Goal: Task Accomplishment & Management: Use online tool/utility

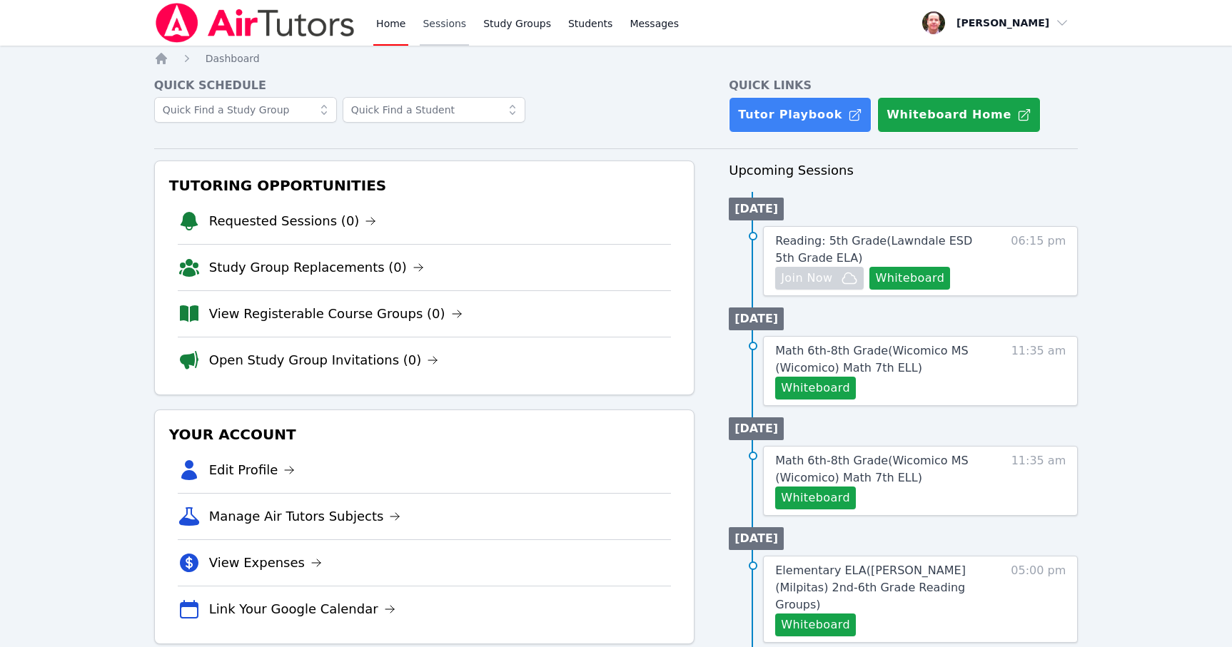
click at [434, 21] on link "Sessions" at bounding box center [444, 23] width 49 height 46
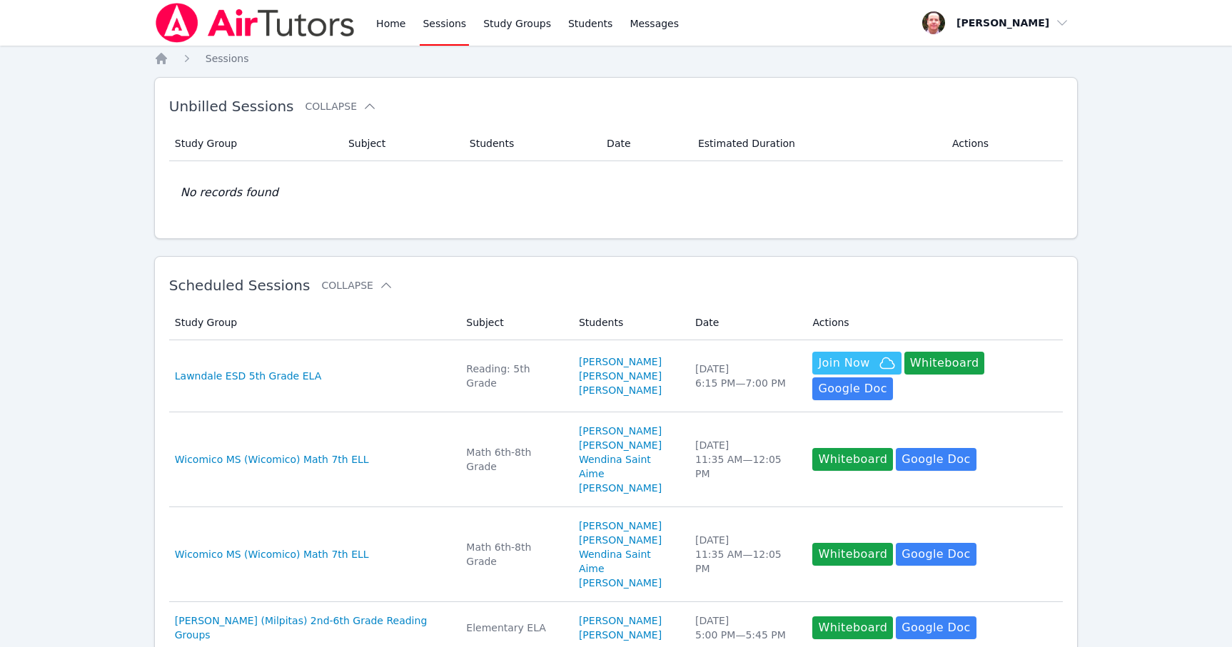
scroll to position [574, 0]
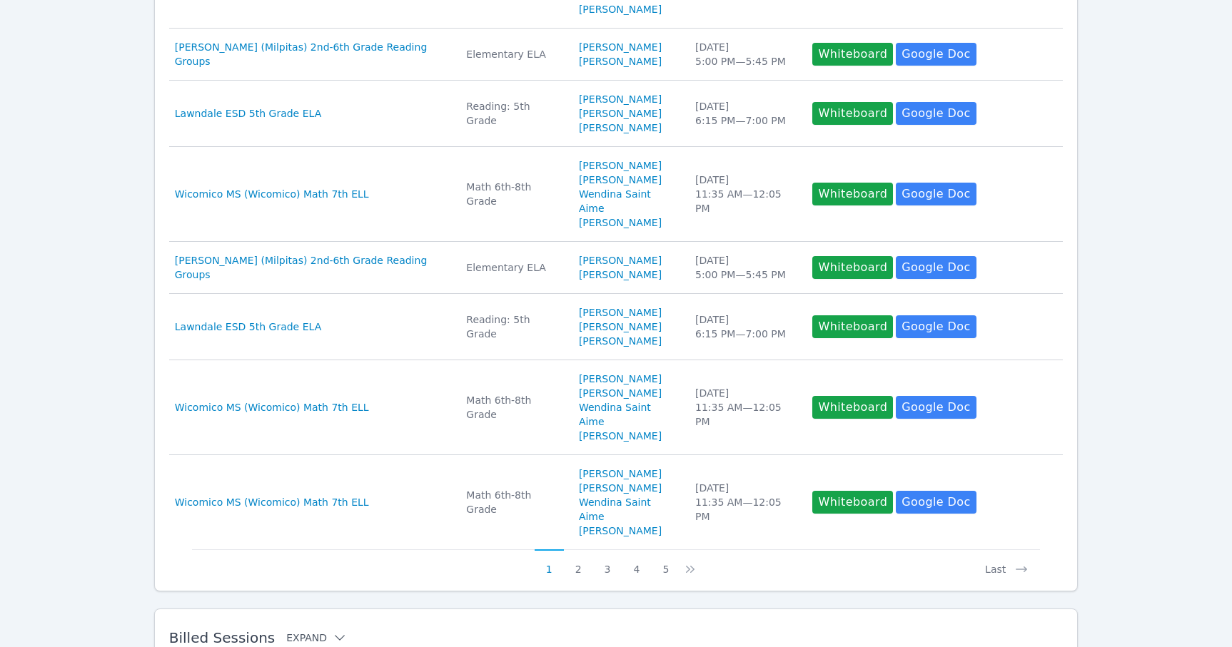
click at [333, 631] on icon at bounding box center [340, 638] width 14 height 14
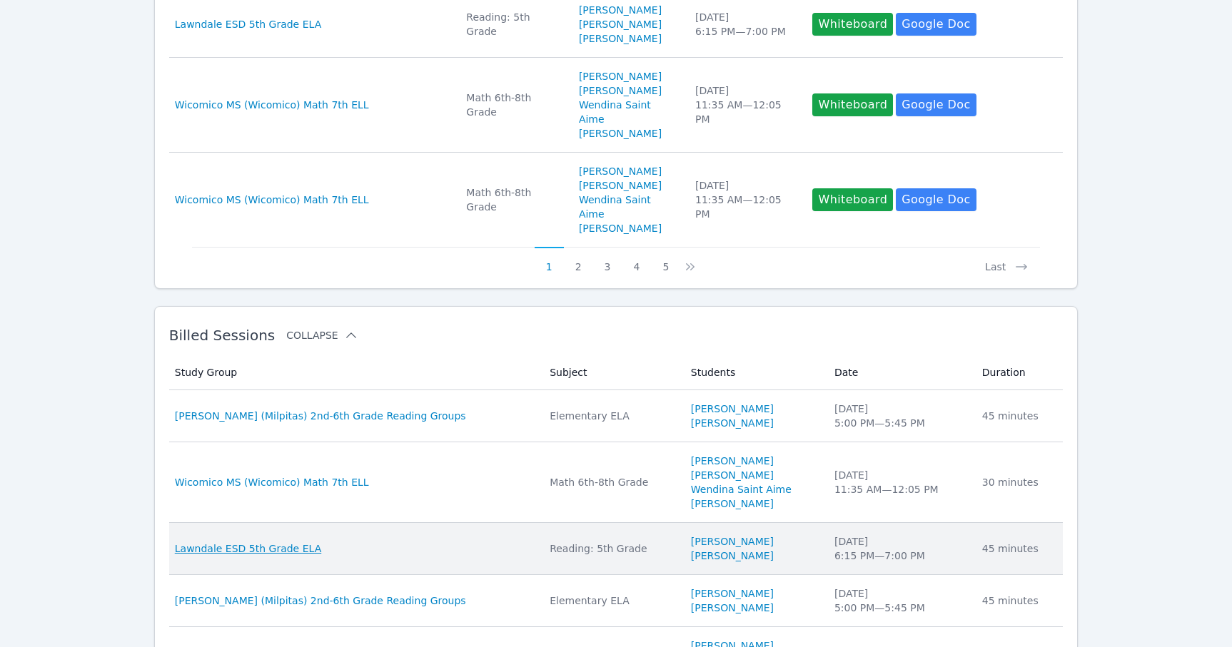
scroll to position [1187, 0]
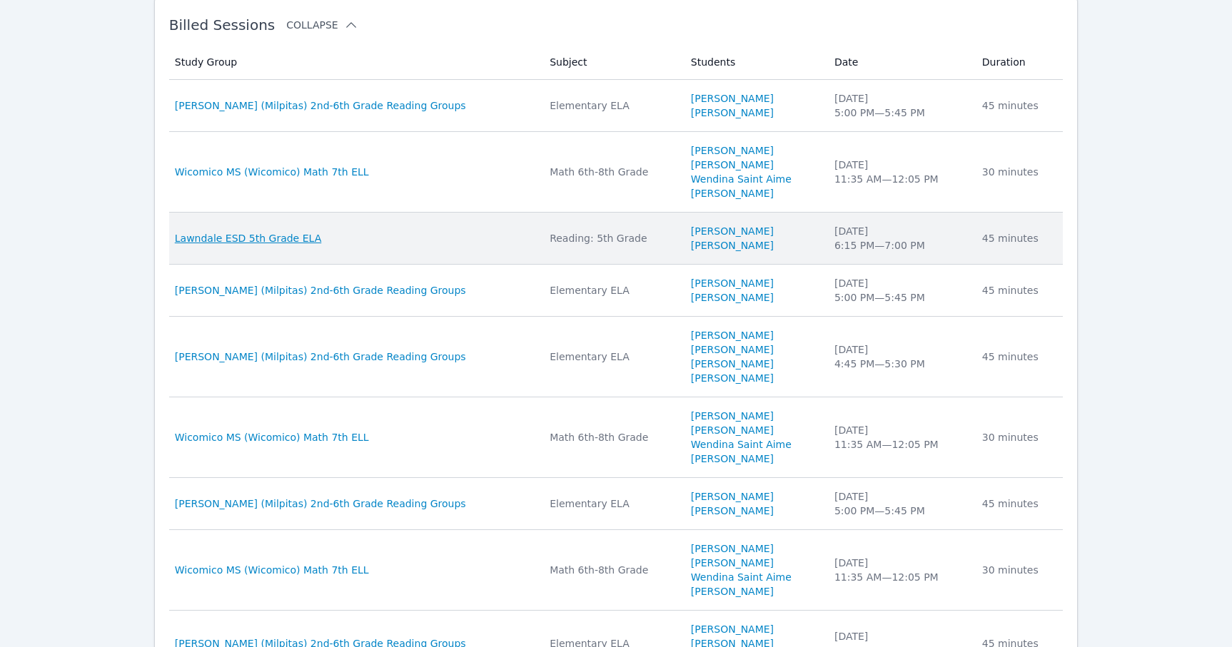
click at [265, 470] on tbody "Study Group [PERSON_NAME] (Milpitas) 2nd-6th Grade Reading Groups Subject Eleme…" at bounding box center [616, 418] width 894 height 677
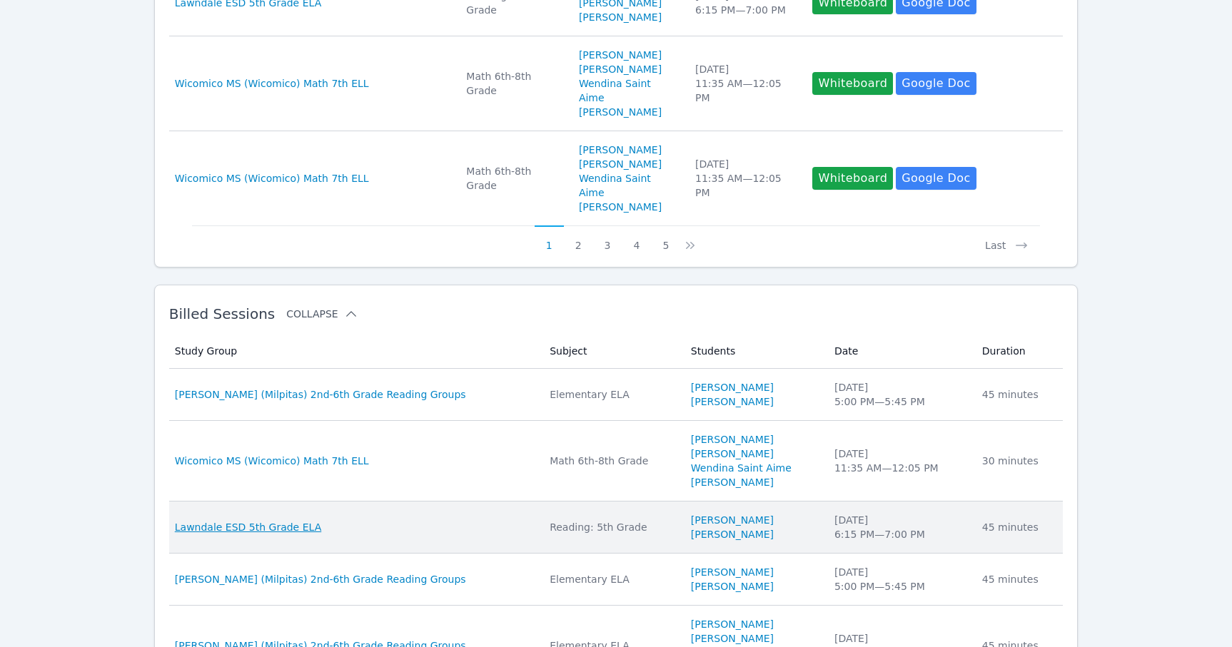
scroll to position [898, 0]
click at [266, 520] on span "Lawndale ESD 5th Grade ELA" at bounding box center [248, 527] width 146 height 14
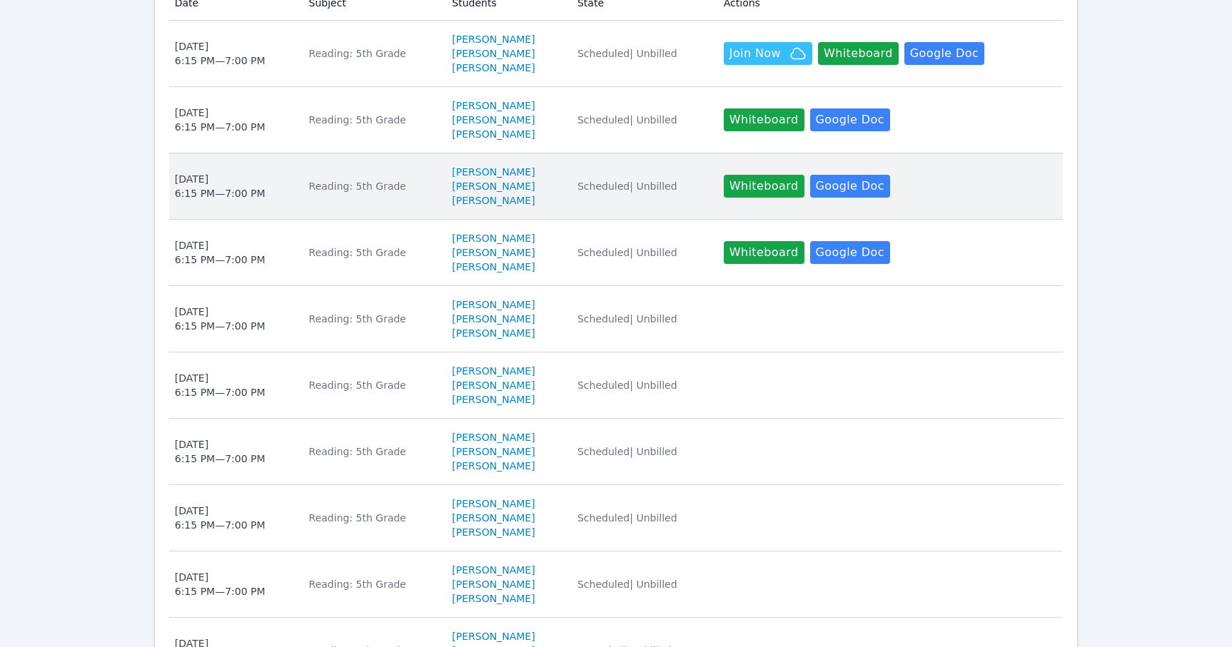
scroll to position [764, 0]
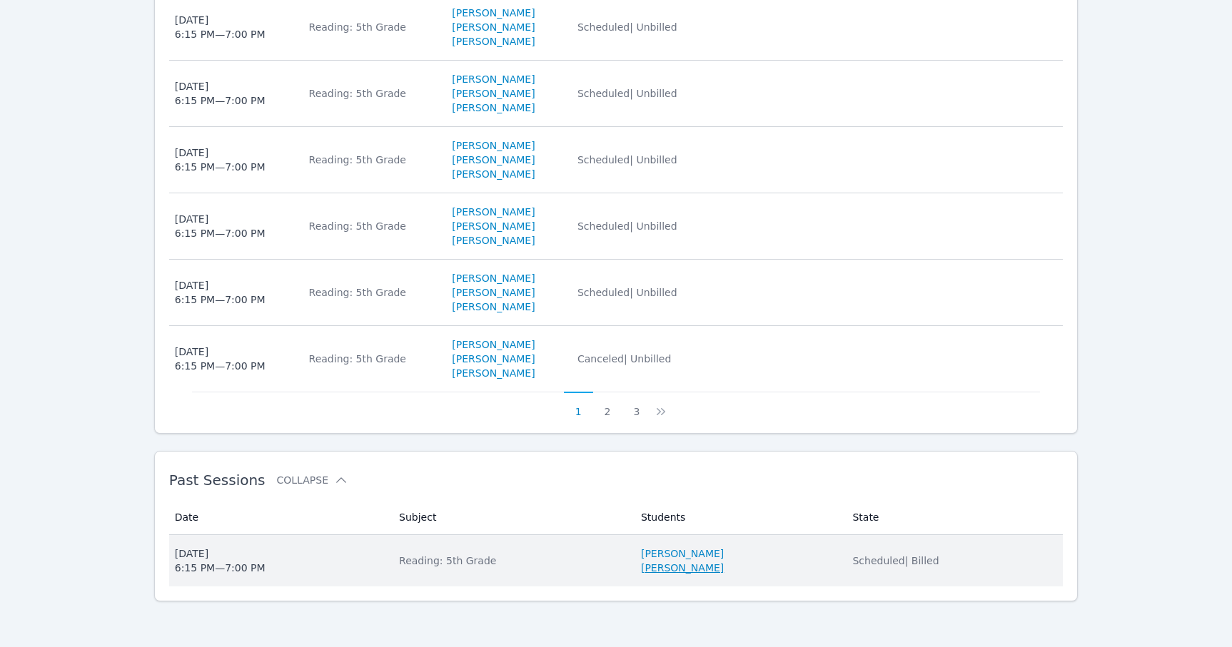
click at [641, 566] on link "[PERSON_NAME]" at bounding box center [682, 568] width 83 height 14
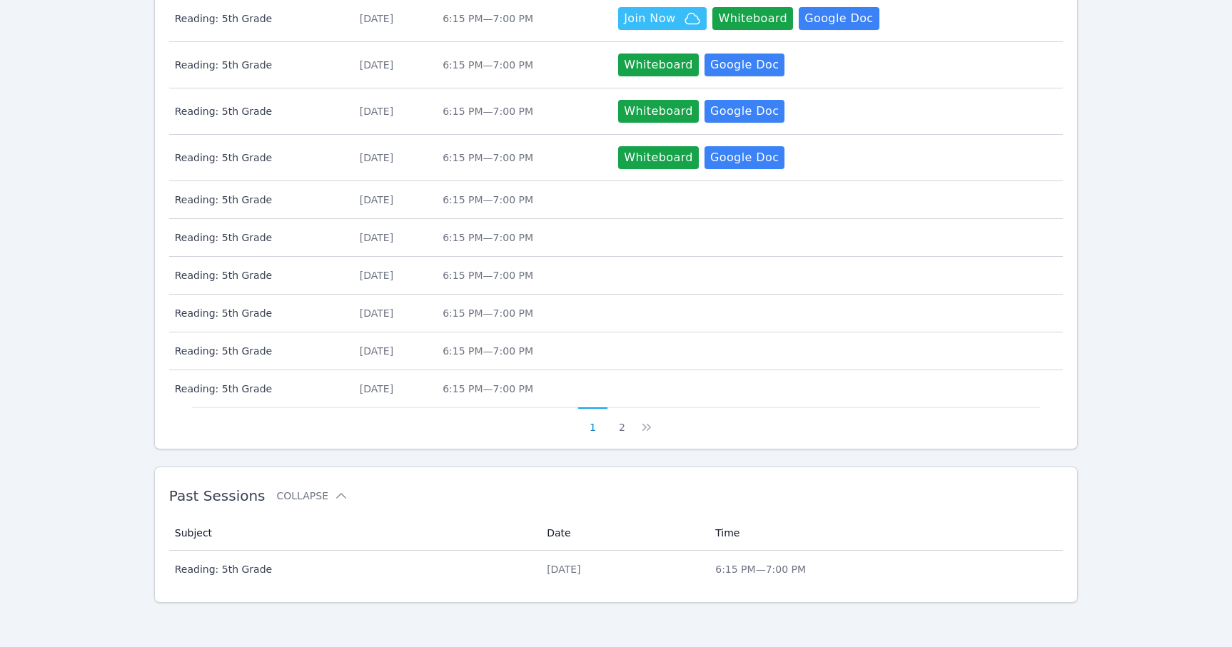
scroll to position [520, 0]
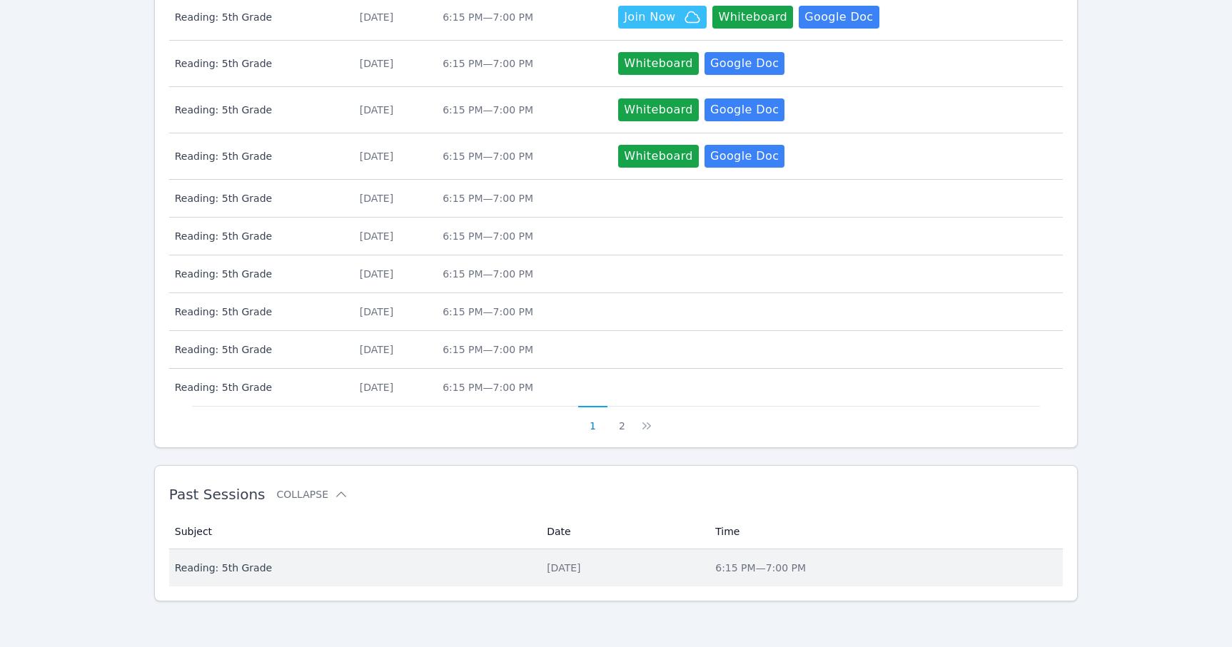
click at [553, 565] on div "[DATE]" at bounding box center [622, 568] width 151 height 14
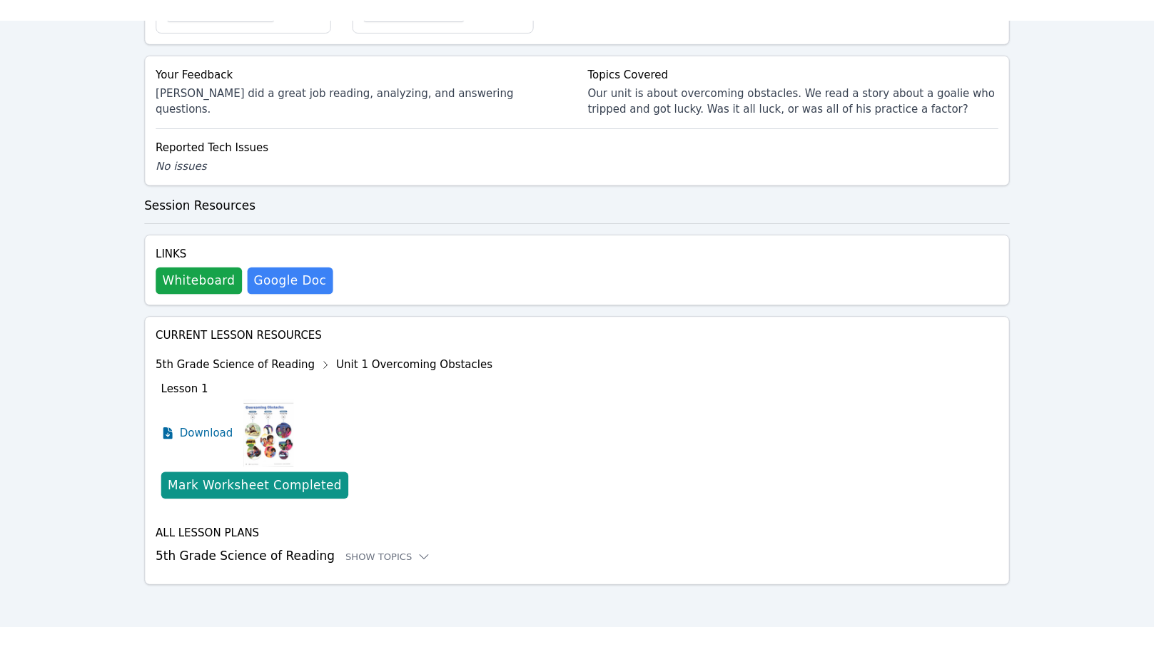
scroll to position [553, 0]
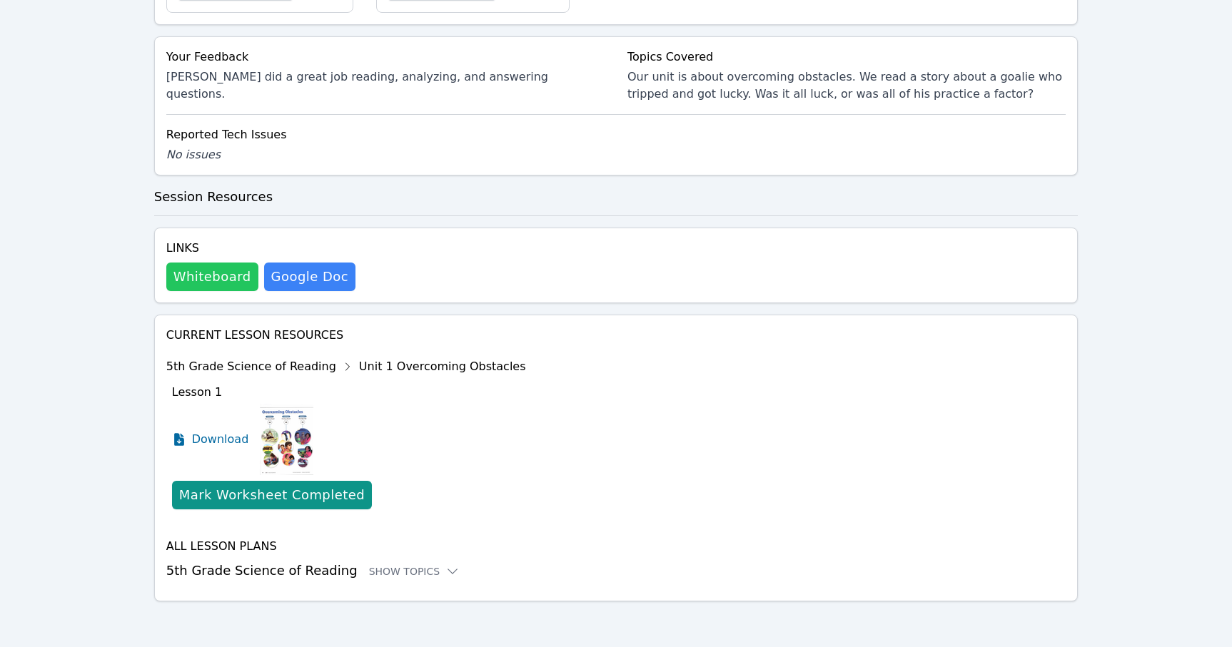
click at [186, 273] on button "Whiteboard" at bounding box center [212, 277] width 92 height 29
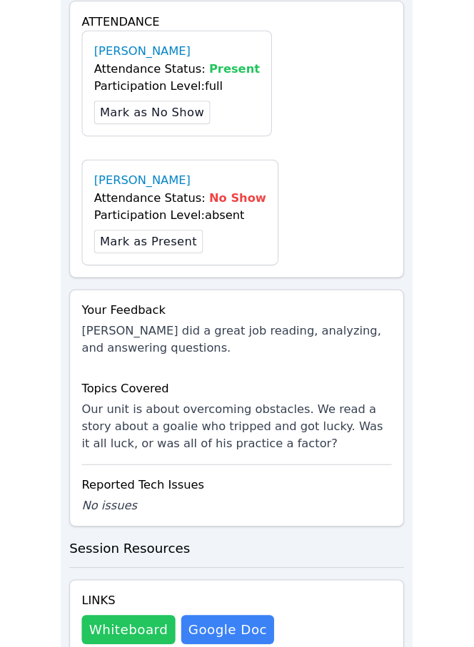
scroll to position [792, 0]
